Goal: Find specific fact: Find specific fact

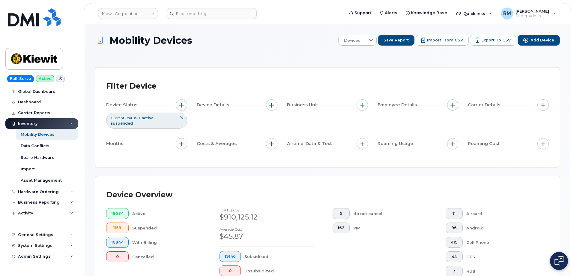
scroll to position [314, 0]
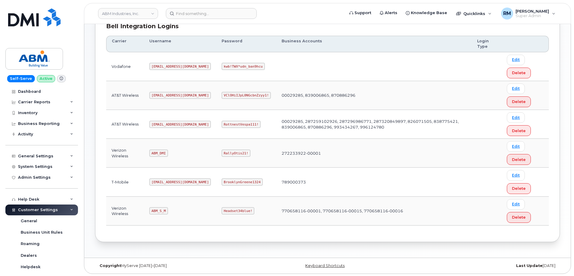
scroll to position [91, 0]
click at [160, 149] on code "ABM_DMI" at bounding box center [158, 151] width 18 height 7
drag, startPoint x: 157, startPoint y: 209, endPoint x: 169, endPoint y: 209, distance: 12.6
click at [169, 209] on td "ABM_S_M" at bounding box center [180, 210] width 72 height 29
copy code "ABM_S_M"
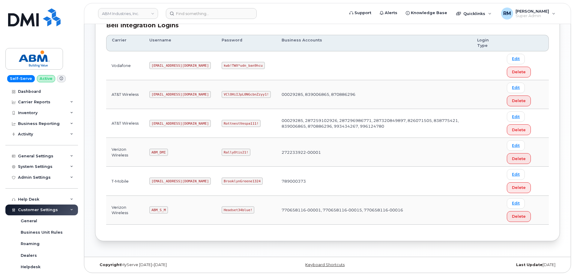
click at [222, 209] on code "Headset34blue!" at bounding box center [238, 209] width 33 height 7
copy code "Headset34blue"
click at [222, 122] on code "RottnestVespa111!" at bounding box center [241, 123] width 39 height 7
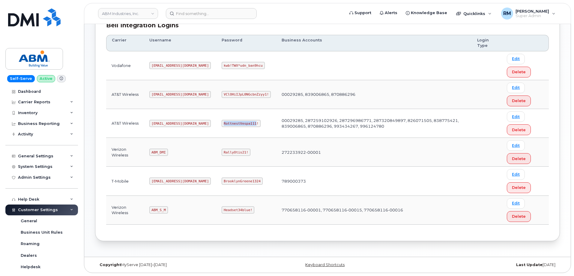
copy code "RottnestVespa111"
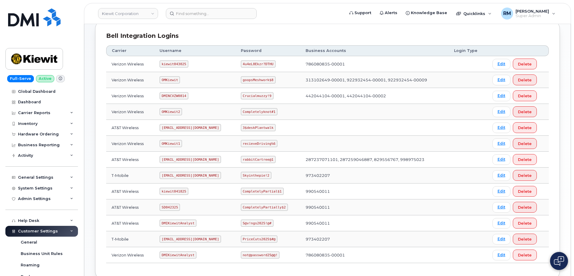
scroll to position [90, 0]
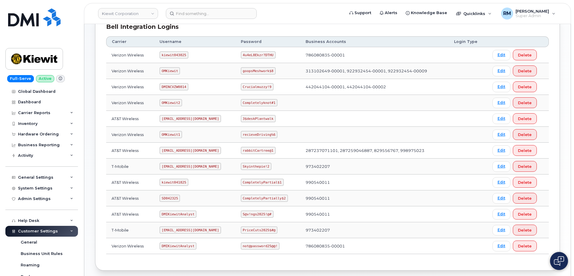
click at [169, 201] on code "SD042325" at bounding box center [170, 197] width 20 height 7
click at [171, 198] on code "SD042325" at bounding box center [170, 197] width 20 height 7
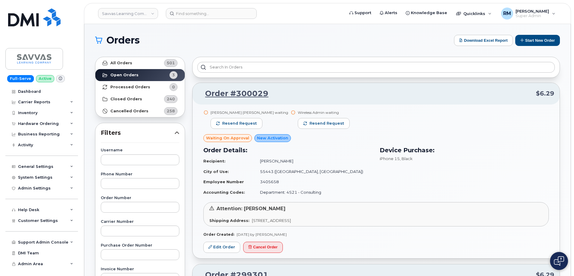
drag, startPoint x: 67, startPoint y: 275, endPoint x: 66, endPoint y: 278, distance: 3.8
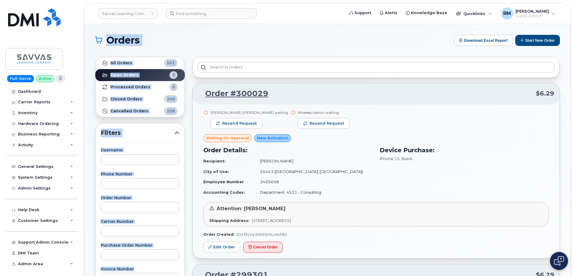
scroll to position [6, 0]
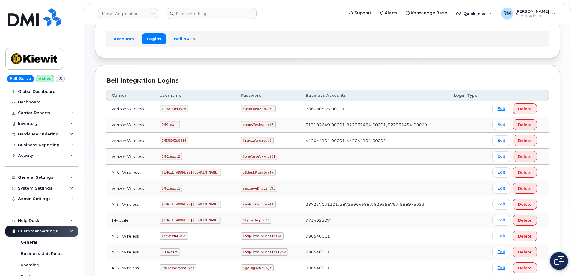
scroll to position [90, 0]
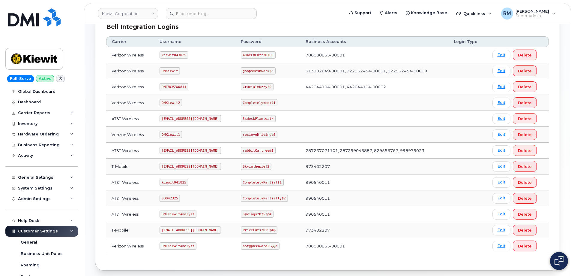
click at [167, 196] on code "SD042325" at bounding box center [170, 197] width 20 height 7
copy code "SD042325"
click at [245, 198] on code "CompletelyPartially$2" at bounding box center [264, 197] width 47 height 7
drag, startPoint x: 244, startPoint y: 197, endPoint x: 282, endPoint y: 198, distance: 38.4
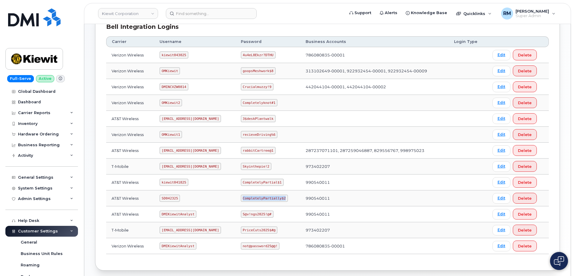
click at [282, 198] on code "CompletelyPartially$2" at bounding box center [264, 197] width 47 height 7
copy code "CompletelyPartially$2"
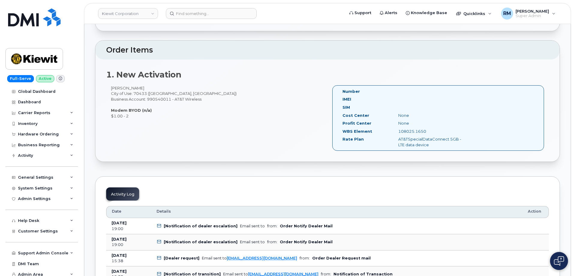
scroll to position [180, 0]
